Goal: Find specific page/section: Find specific page/section

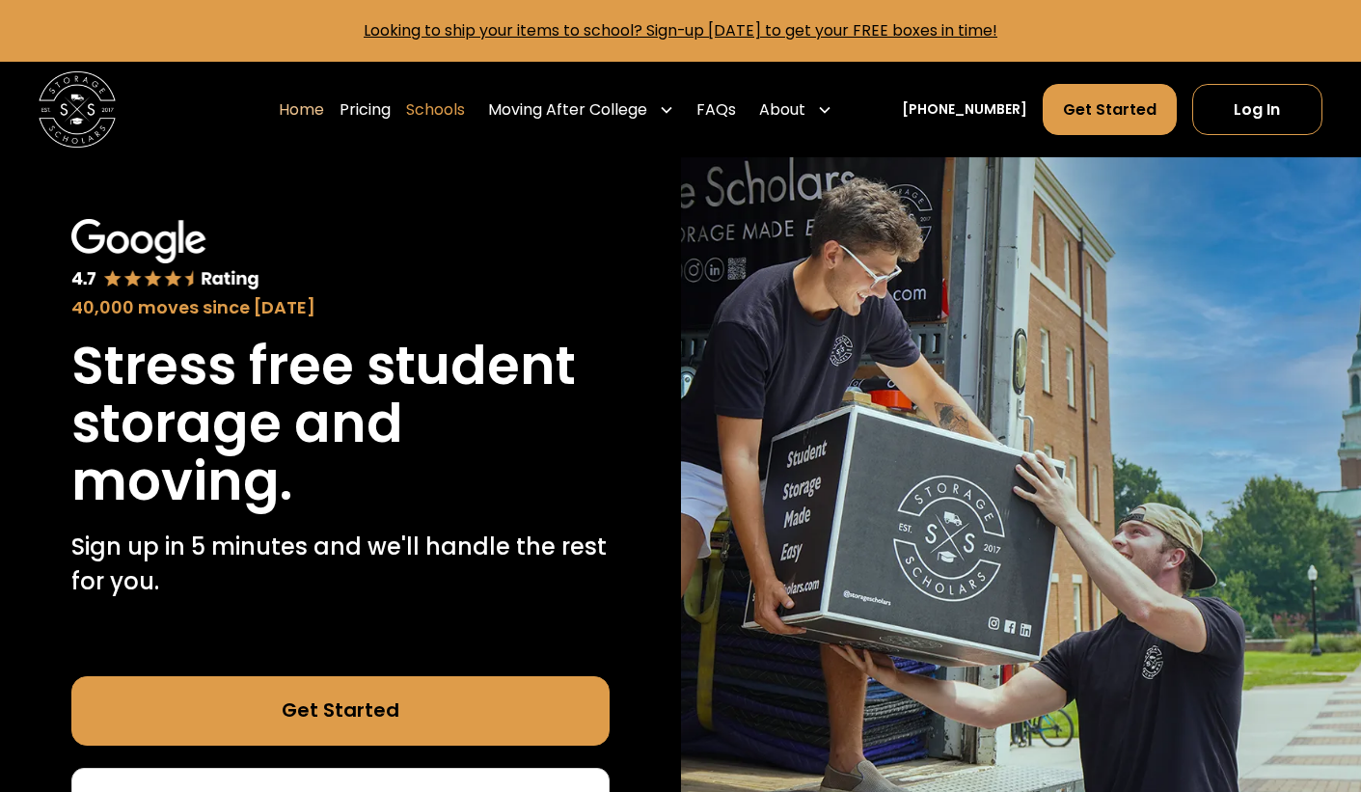
click at [465, 111] on link "Schools" at bounding box center [435, 110] width 59 height 54
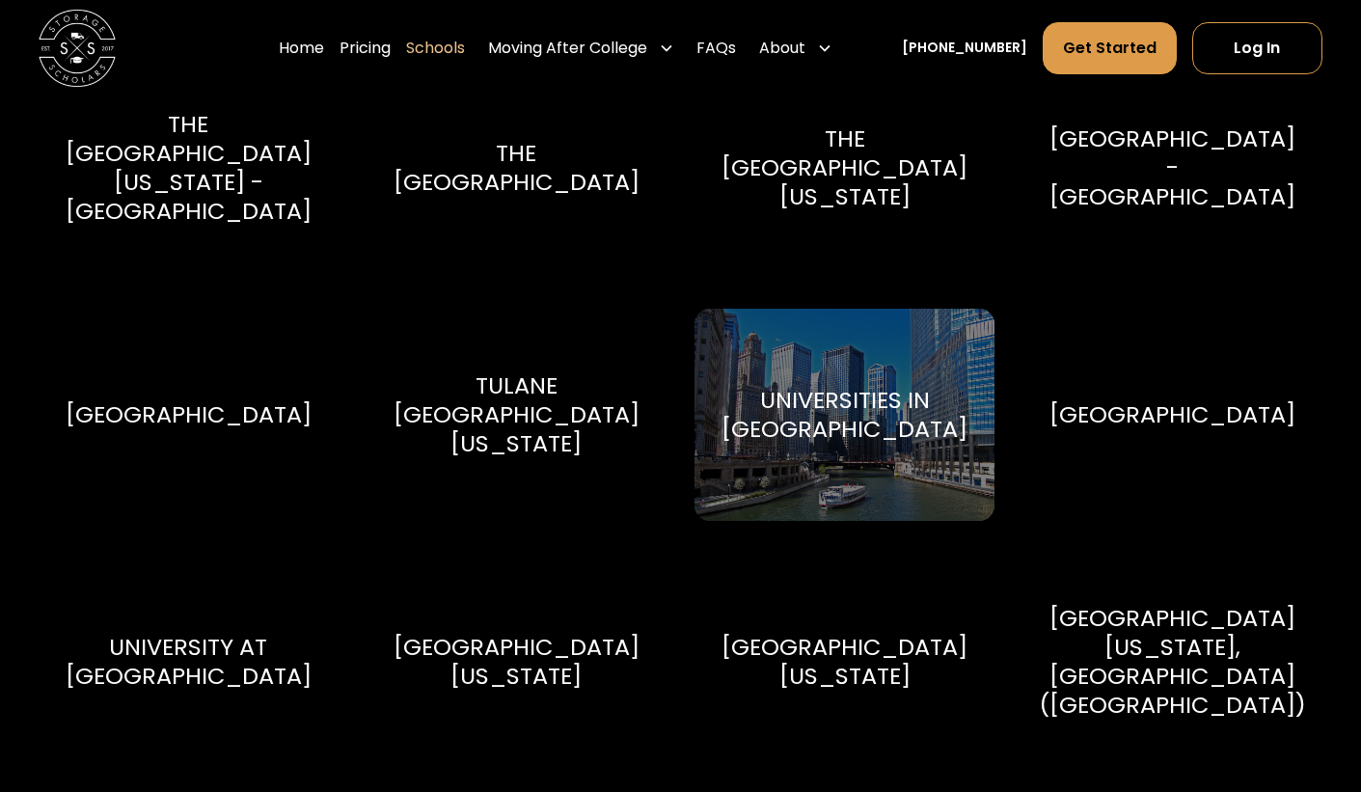
scroll to position [8318, 0]
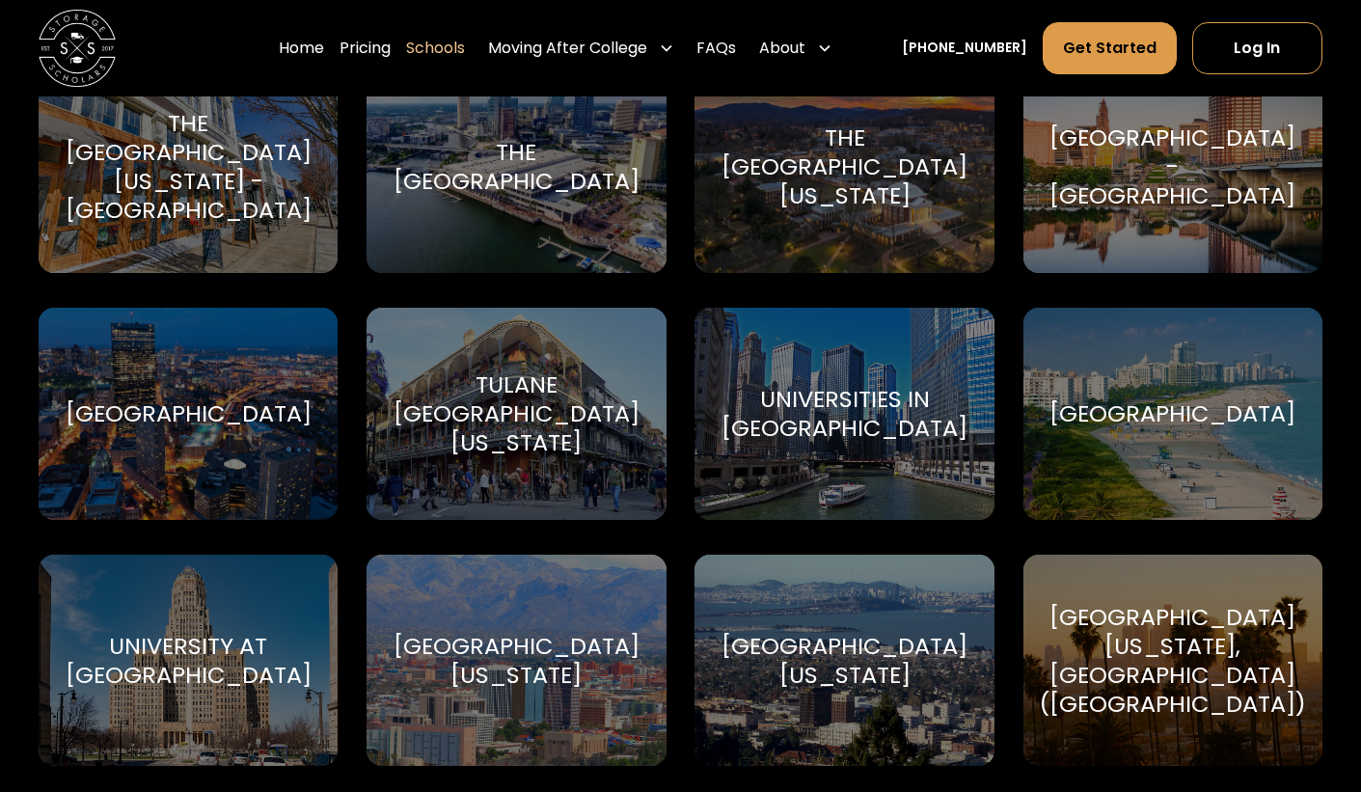
click at [804, 413] on div "Universities in [GEOGRAPHIC_DATA]" at bounding box center [845, 414] width 254 height 58
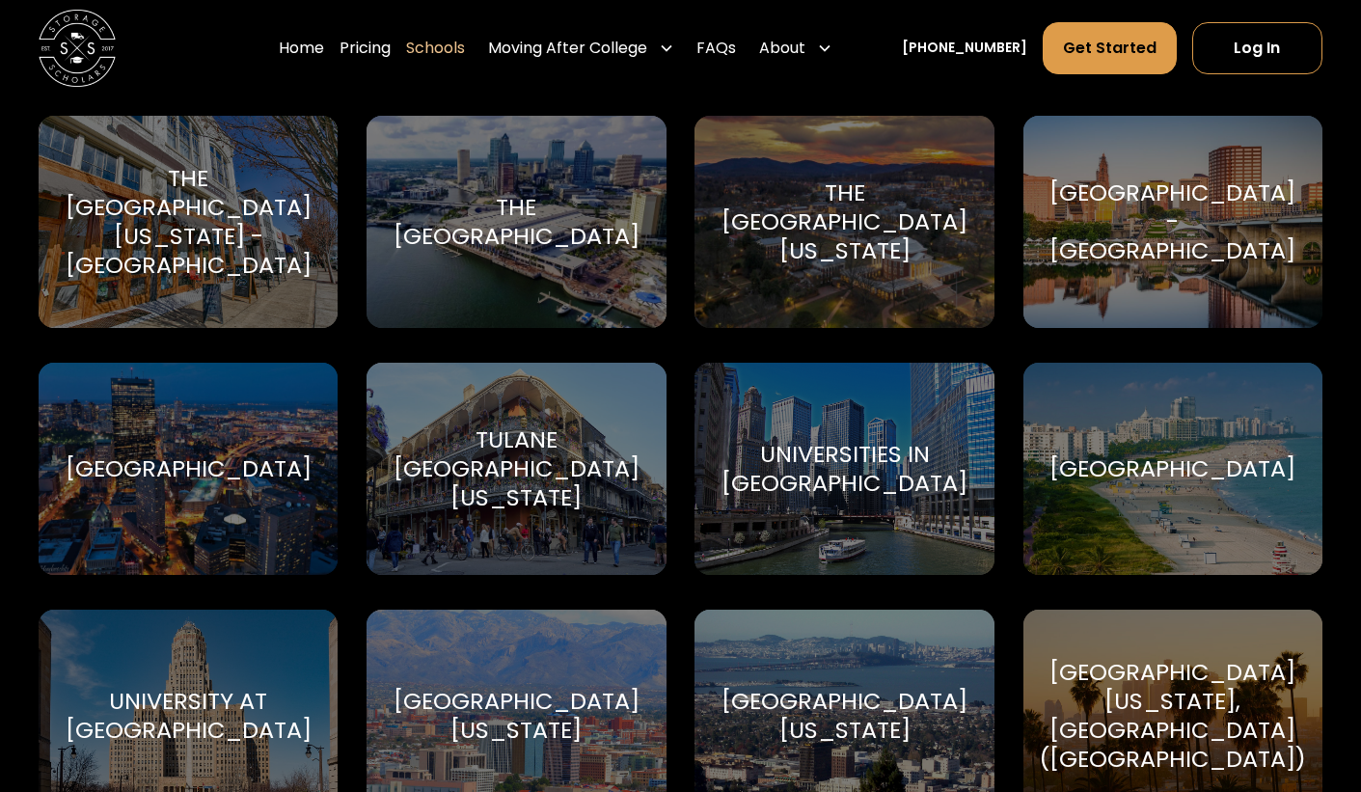
scroll to position [8266, 0]
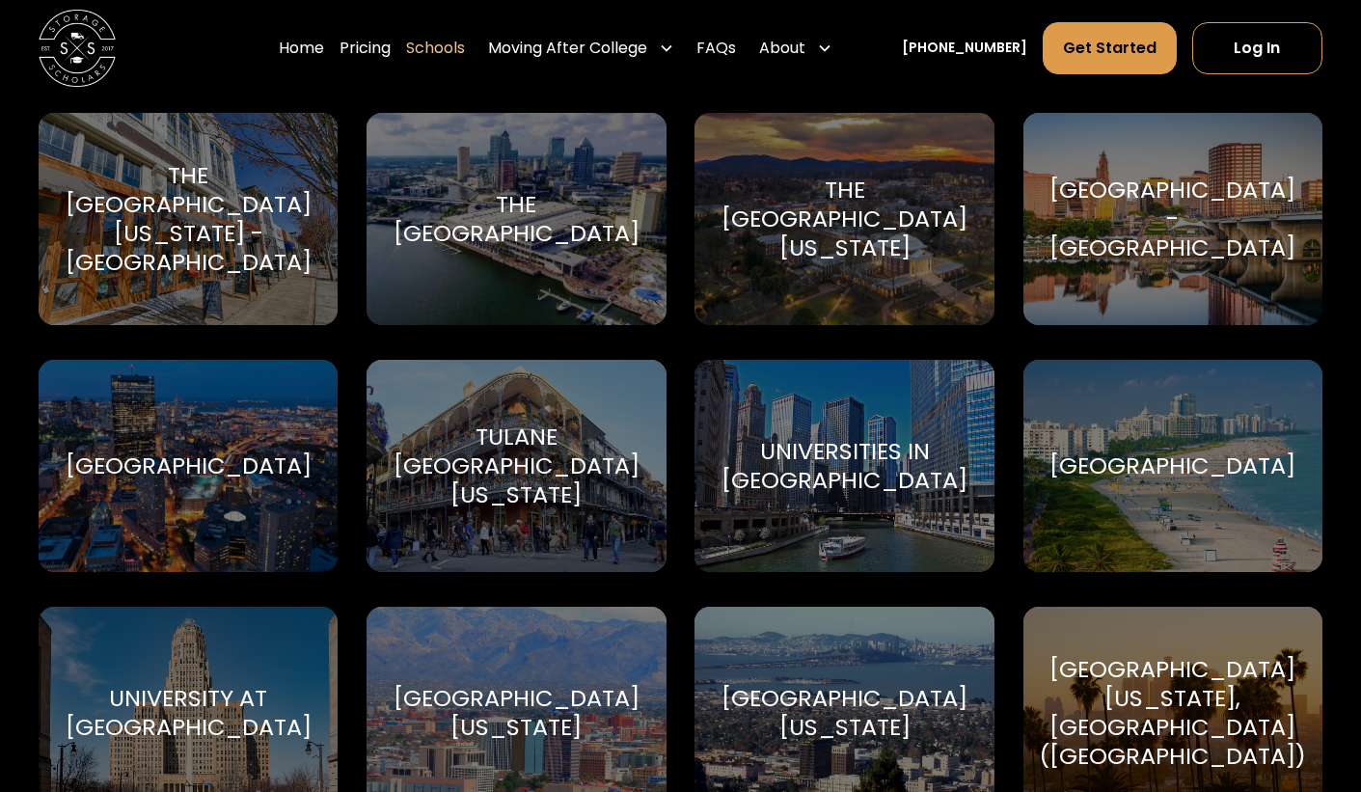
click at [852, 463] on div "Universities in [GEOGRAPHIC_DATA]" at bounding box center [845, 466] width 254 height 58
click at [499, 493] on div "Tulane [GEOGRAPHIC_DATA][US_STATE]" at bounding box center [517, 465] width 254 height 87
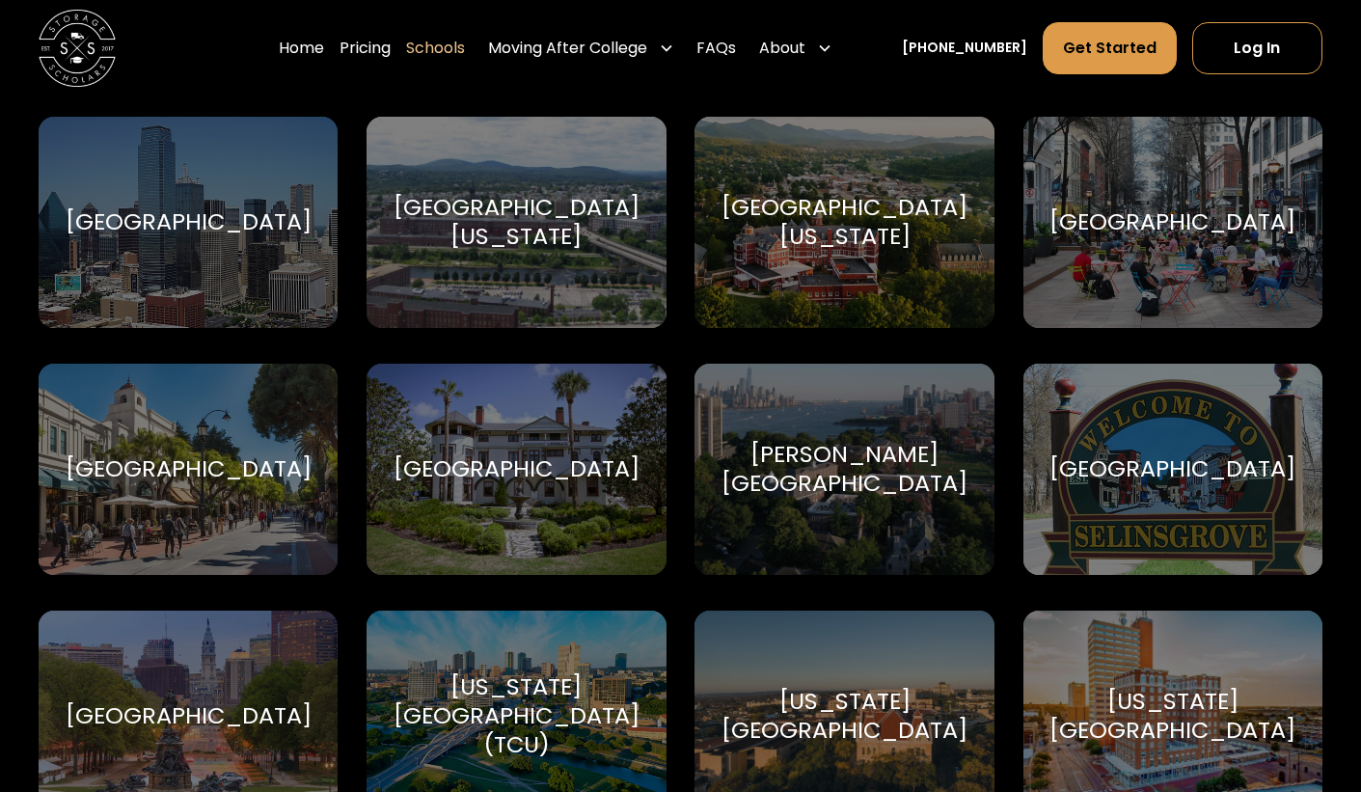
scroll to position [7273, 0]
